Goal: Task Accomplishment & Management: Manage account settings

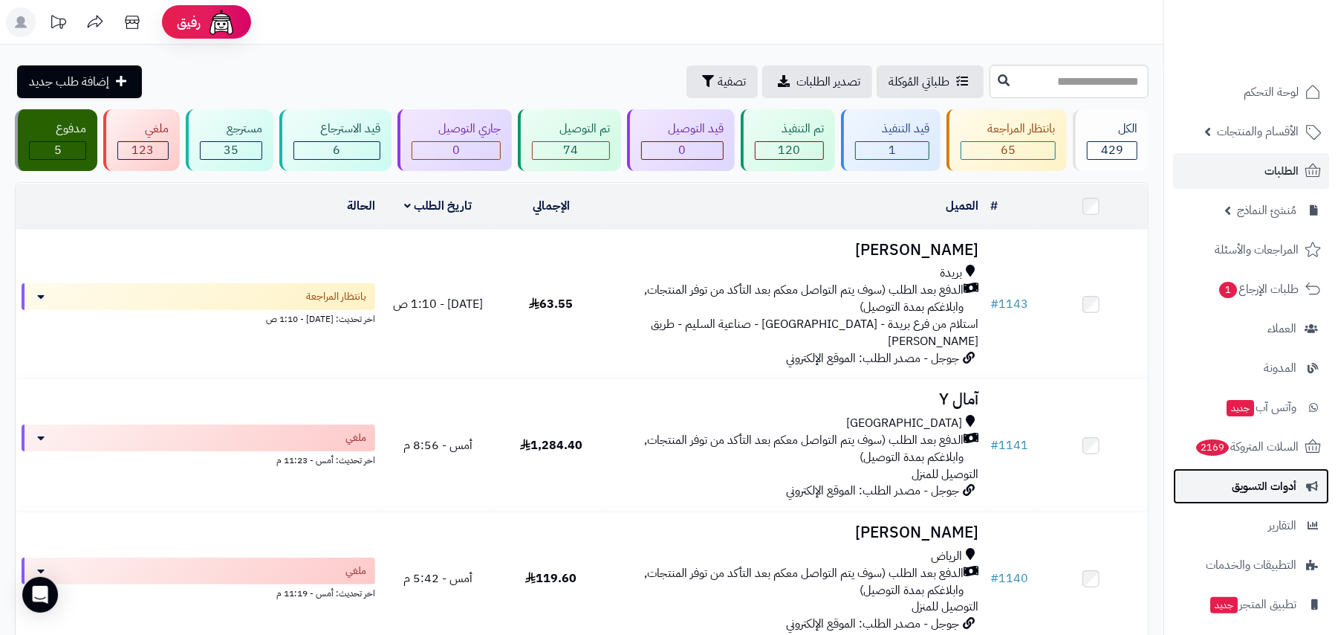
click at [1271, 481] on span "أدوات التسويق" at bounding box center [1264, 486] width 65 height 21
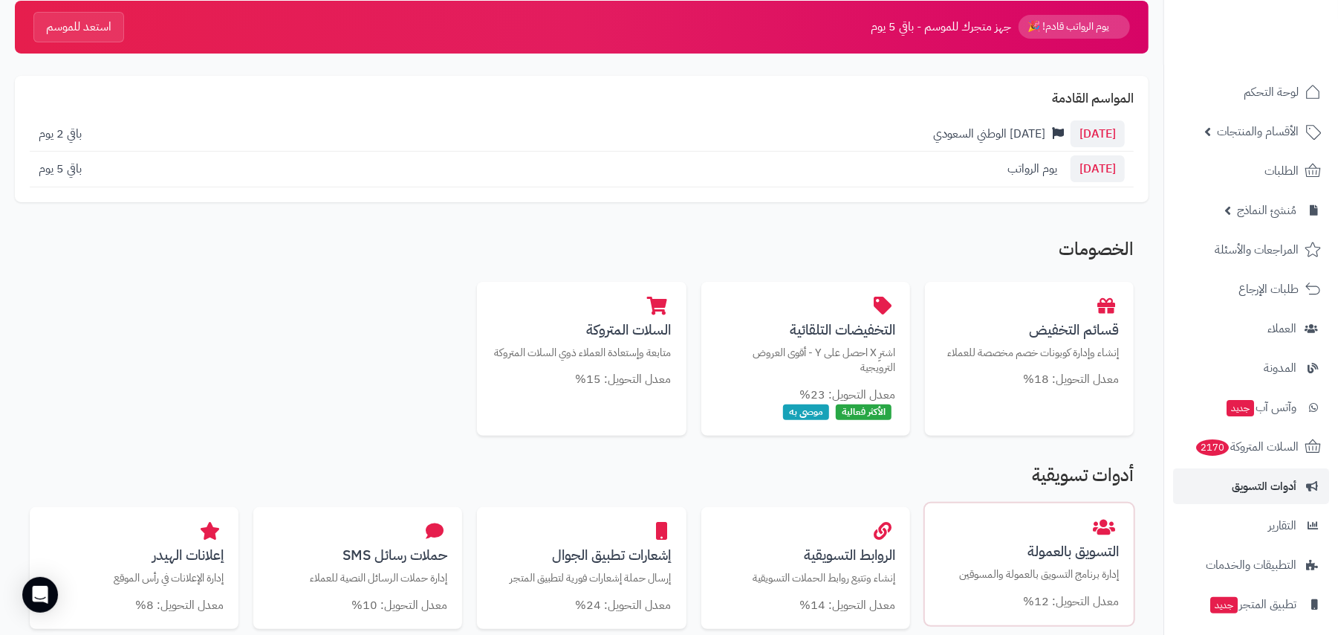
scroll to position [99, 0]
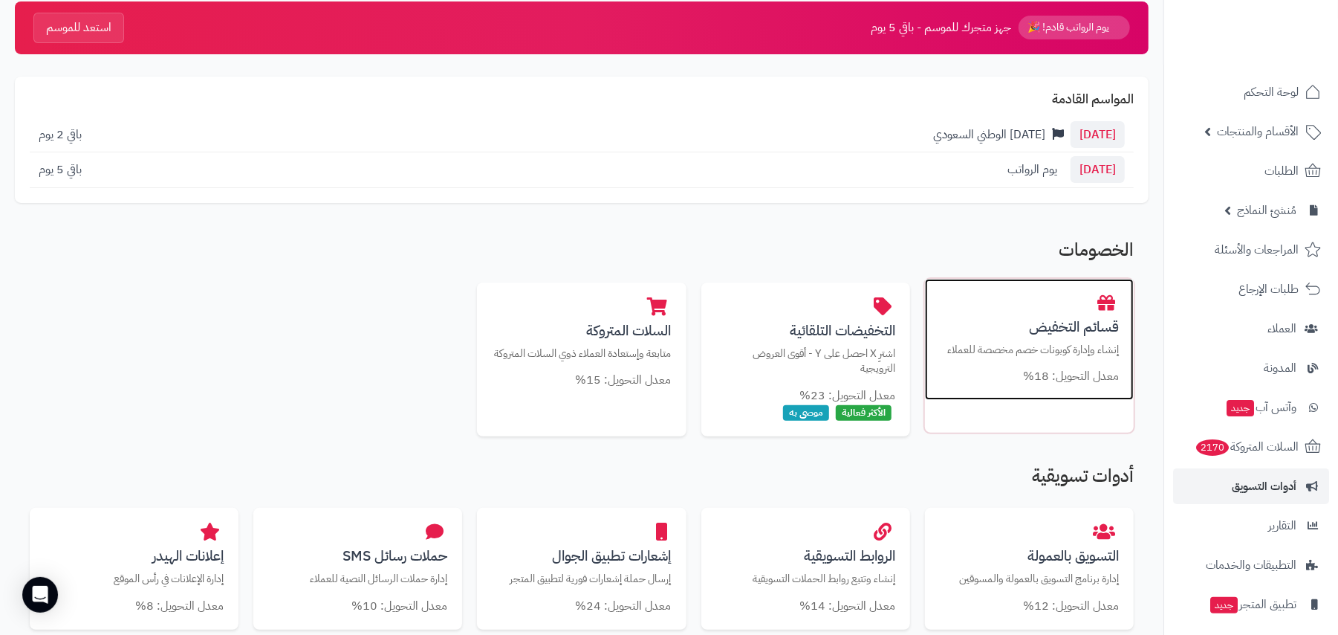
click at [1042, 346] on p "إنشاء وإدارة كوبونات خصم مخصصة للعملاء" at bounding box center [1029, 350] width 179 height 16
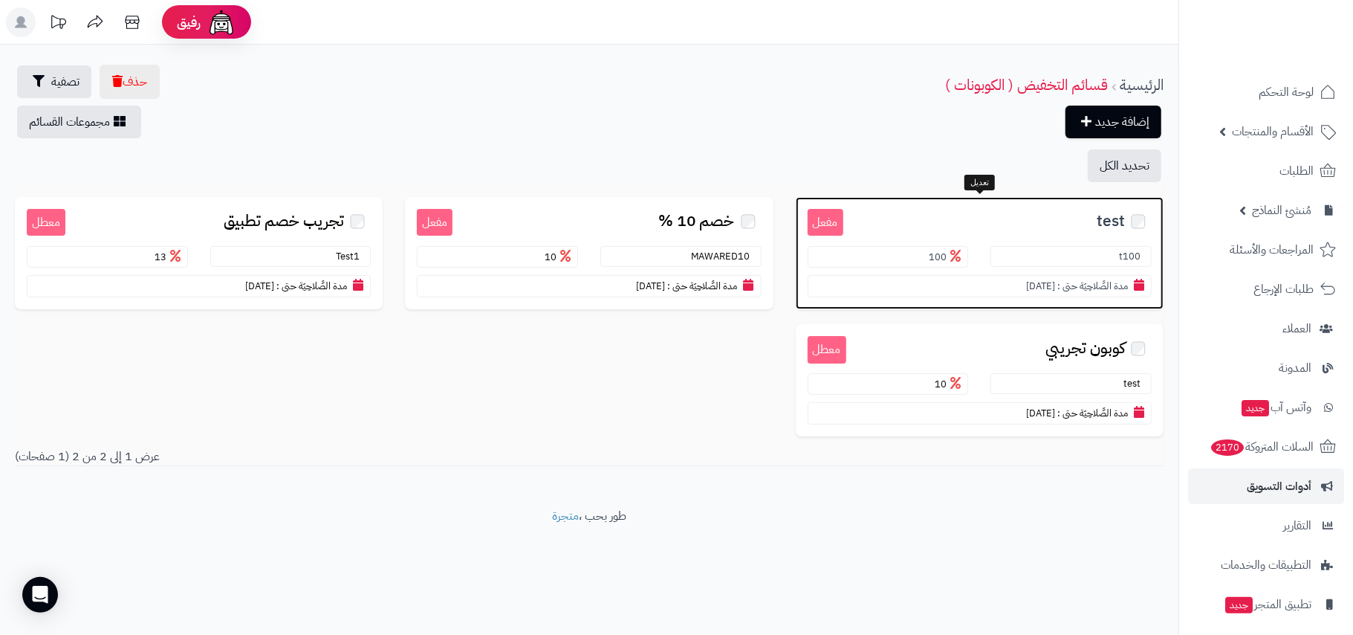
click at [1034, 259] on section "t100" at bounding box center [1070, 257] width 161 height 22
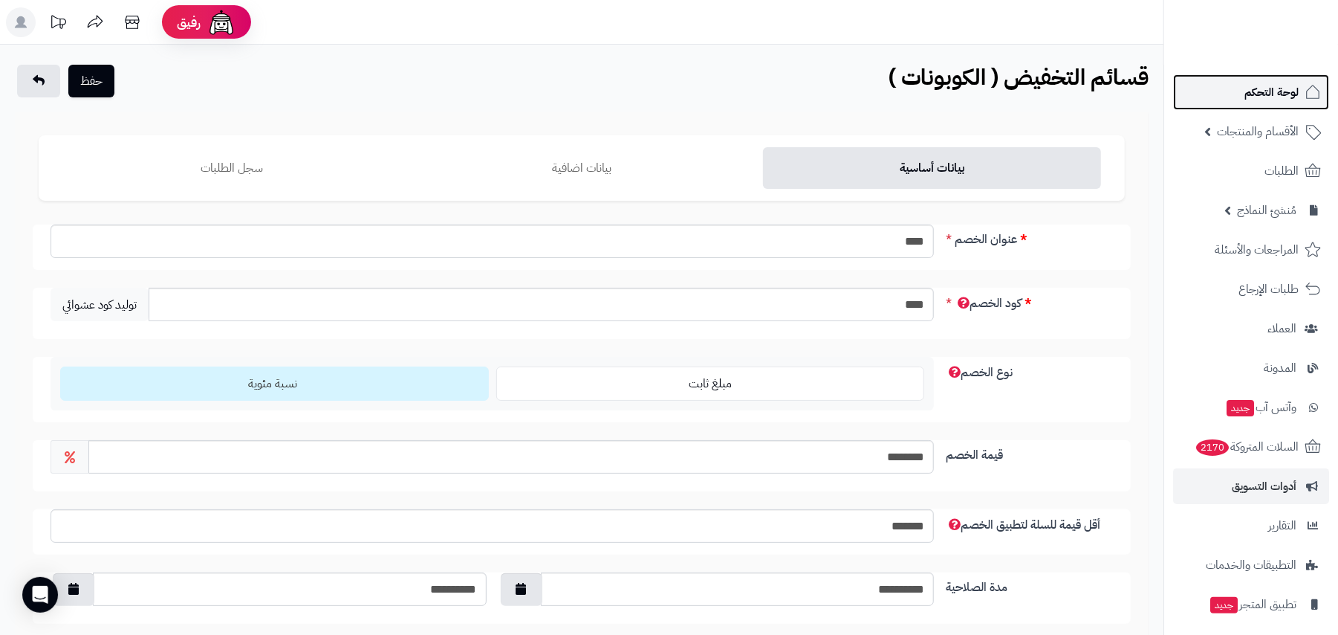
click at [1272, 86] on span "لوحة التحكم" at bounding box center [1272, 92] width 54 height 21
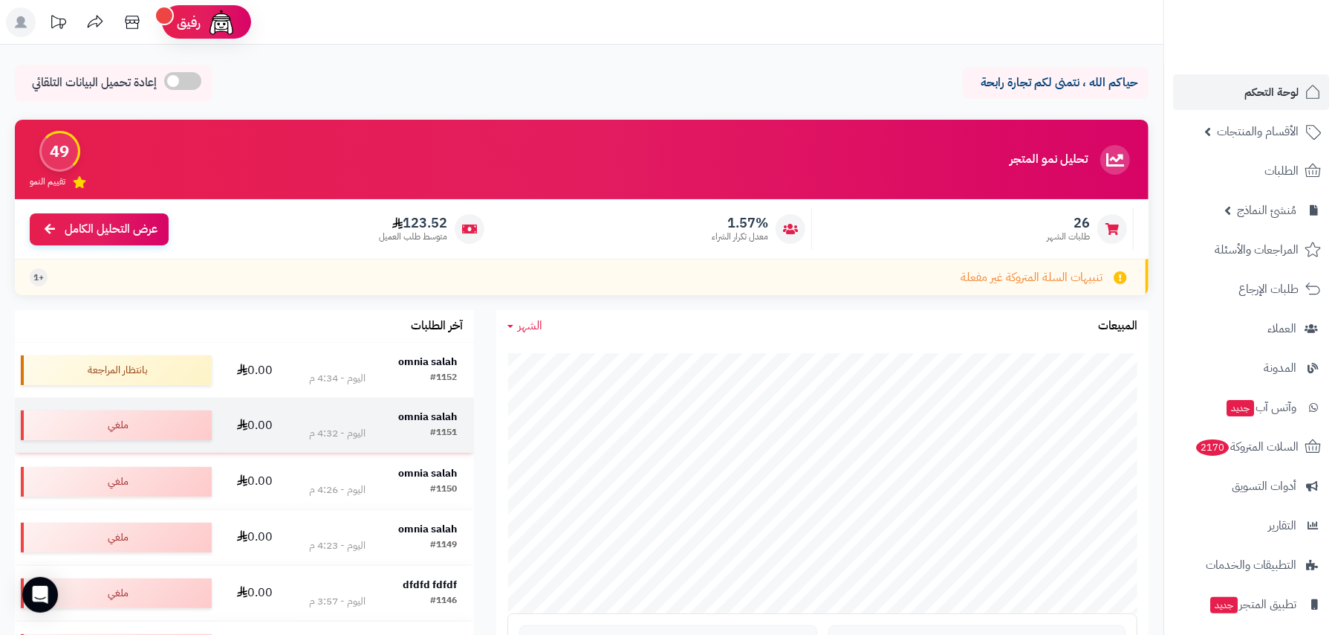
click at [346, 429] on div "اليوم - 4:32 م" at bounding box center [337, 433] width 56 height 15
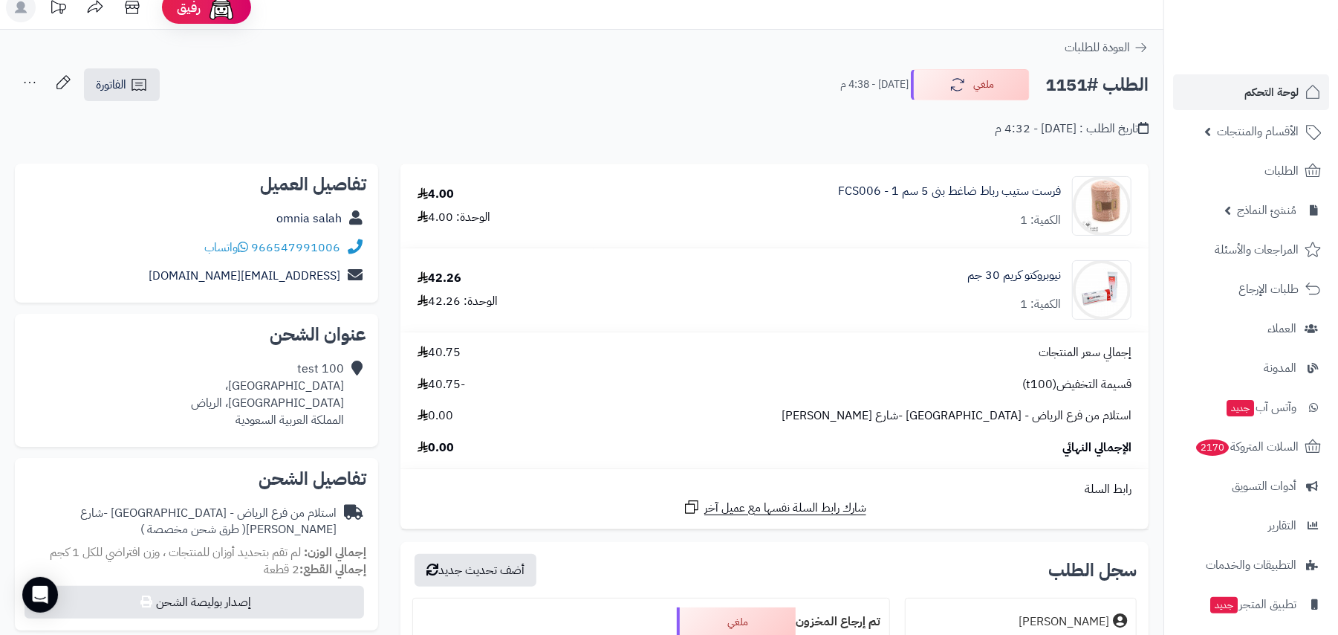
scroll to position [458, 0]
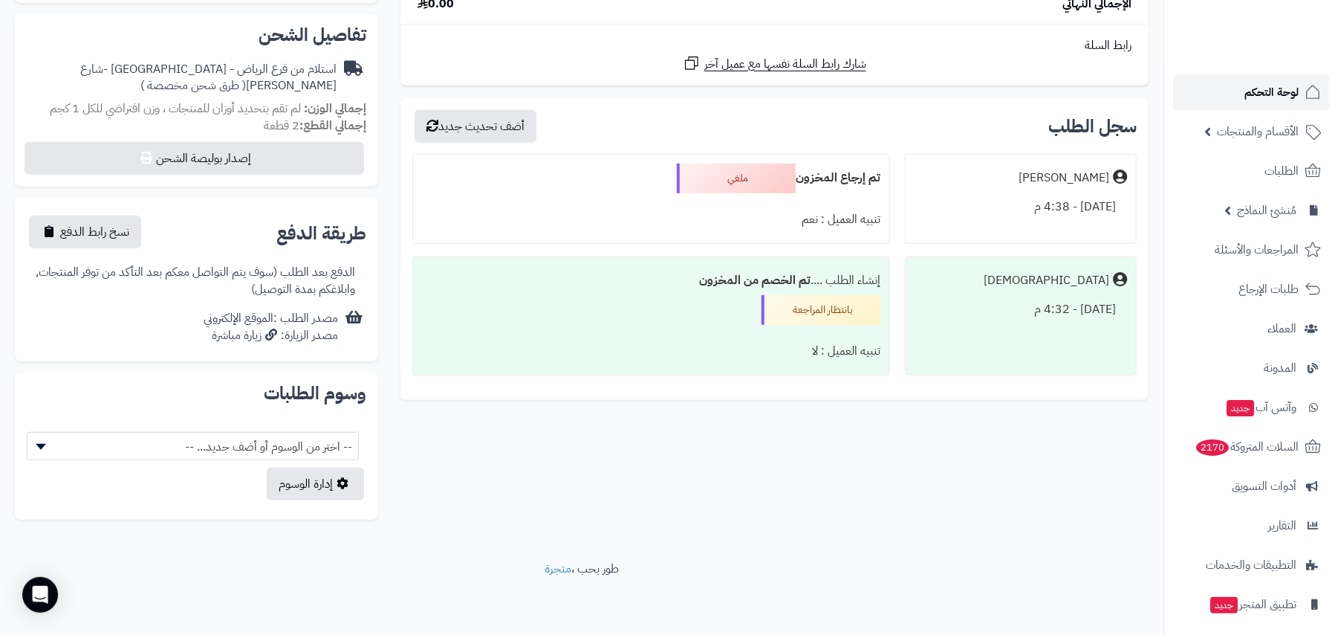
click at [1277, 104] on link "لوحة التحكم" at bounding box center [1251, 92] width 156 height 36
